Goal: Transaction & Acquisition: Subscribe to service/newsletter

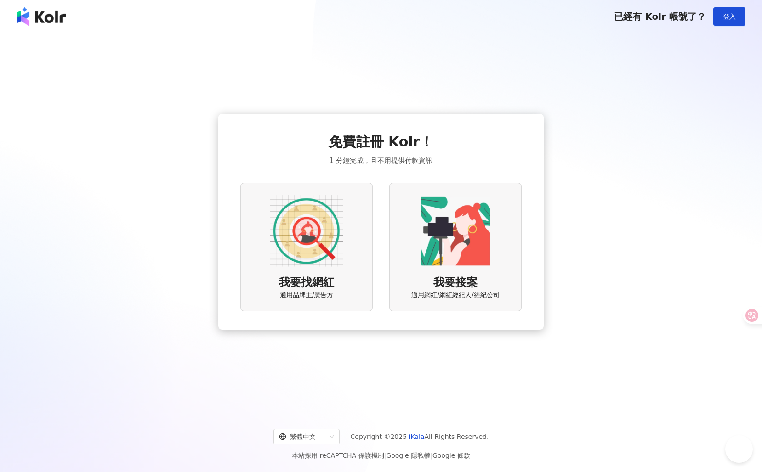
click at [235, 236] on div "免費註冊 Kolr！ 1 分鐘完成，且不用提供付款資訊 我要找網紅 適用品牌主/廣告方 我要接案 適用網紅/網紅經紀人/經紀公司" at bounding box center [380, 221] width 325 height 215
click at [328, 235] on img at bounding box center [306, 230] width 73 height 73
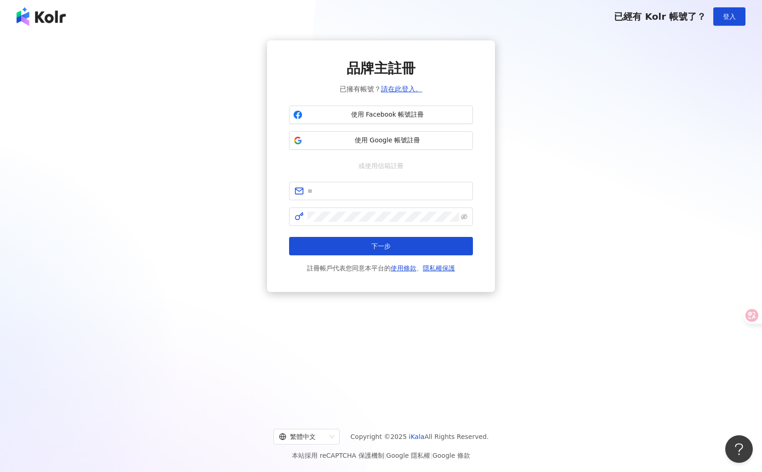
scroll to position [2, 0]
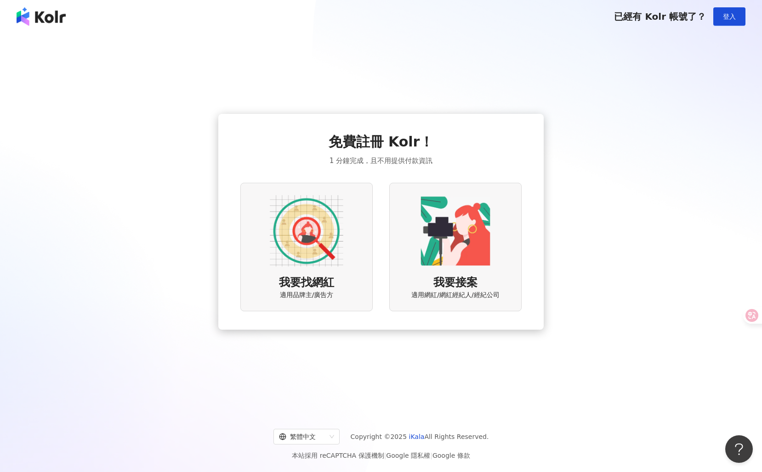
click at [423, 221] on img at bounding box center [454, 230] width 73 height 73
